Goal: Task Accomplishment & Management: Use online tool/utility

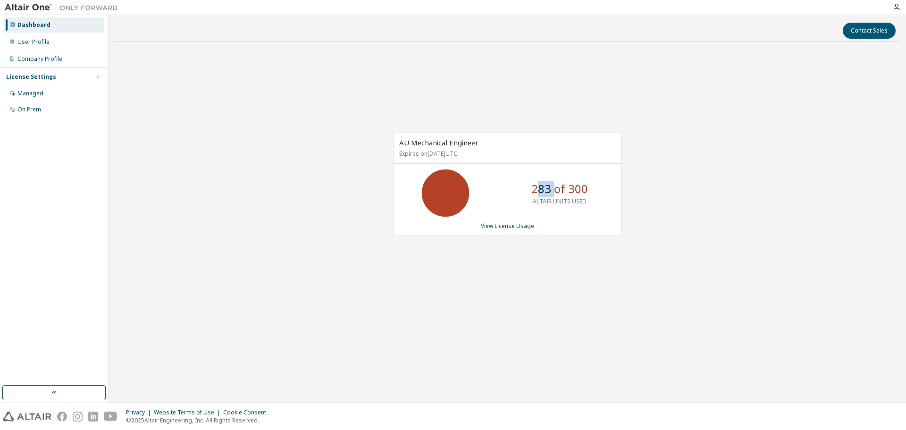
click at [554, 196] on p "283 of 300" at bounding box center [559, 189] width 57 height 16
click at [549, 196] on p "283 of 300" at bounding box center [559, 189] width 57 height 16
drag, startPoint x: 542, startPoint y: 189, endPoint x: 552, endPoint y: 194, distance: 11.8
click at [552, 194] on p "283 of 300" at bounding box center [559, 189] width 57 height 16
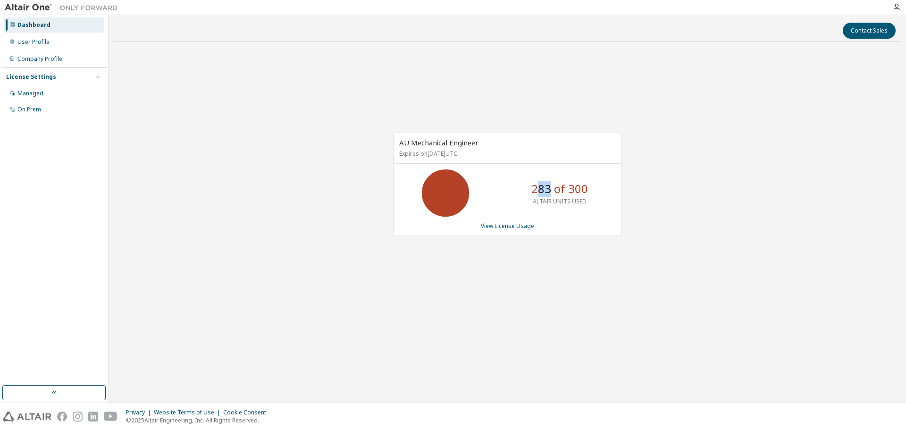
click at [551, 195] on p "283 of 300" at bounding box center [559, 189] width 57 height 16
click at [42, 37] on div "User Profile" at bounding box center [54, 41] width 100 height 15
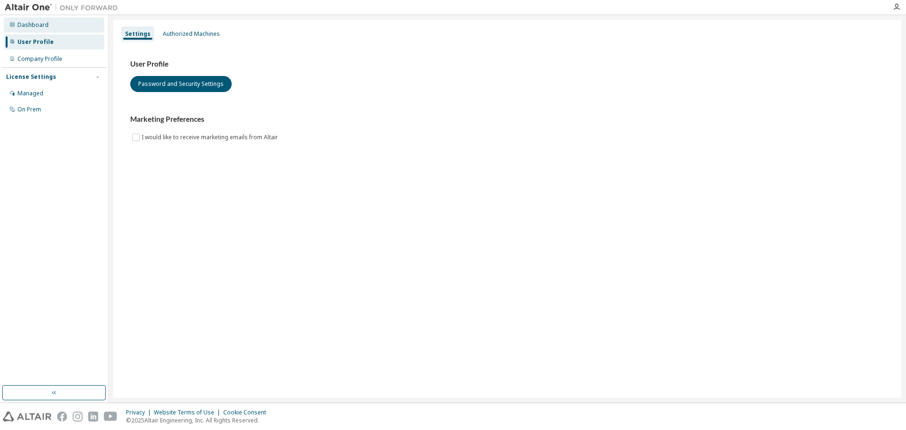
click at [53, 25] on div "Dashboard" at bounding box center [54, 24] width 100 height 15
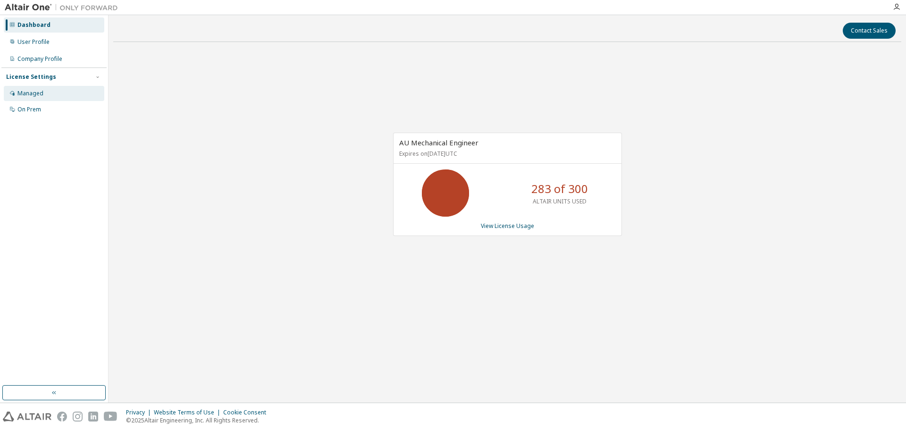
click at [37, 90] on div "Managed" at bounding box center [30, 94] width 26 height 8
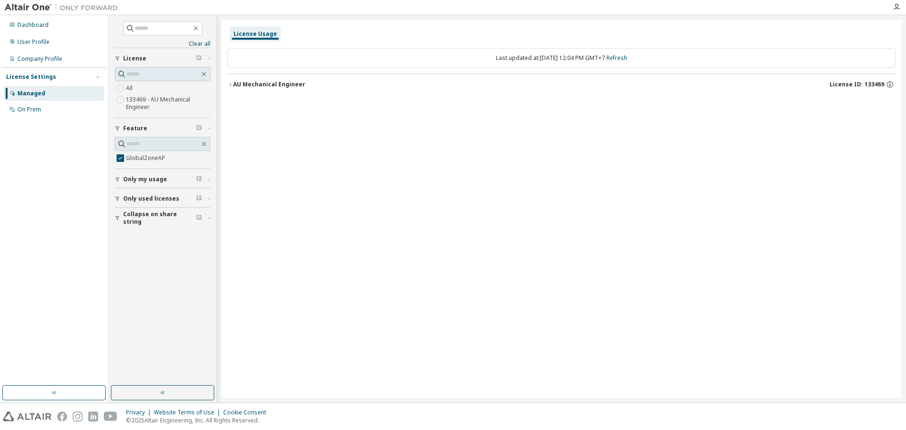
click at [233, 81] on div "AU Mechanical Engineer" at bounding box center [269, 85] width 72 height 8
click at [240, 101] on icon "button" at bounding box center [239, 104] width 6 height 6
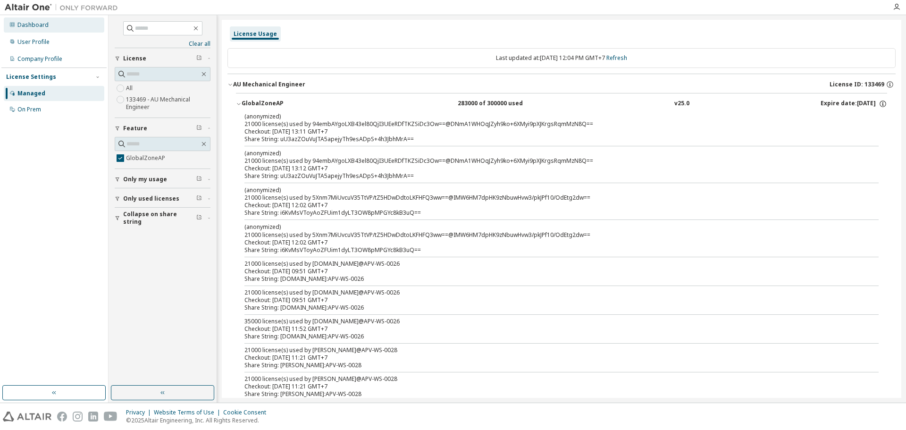
click at [49, 30] on div "Dashboard" at bounding box center [54, 24] width 100 height 15
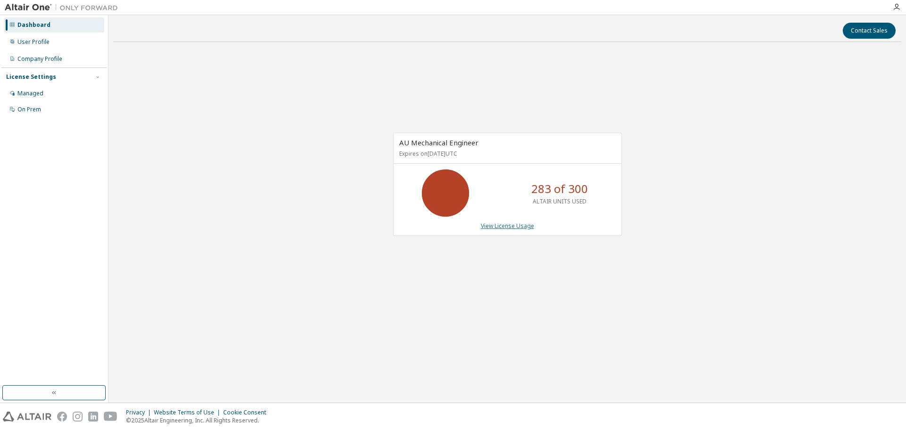
click at [504, 226] on link "View License Usage" at bounding box center [507, 226] width 53 height 8
